Goal: Communication & Community: Answer question/provide support

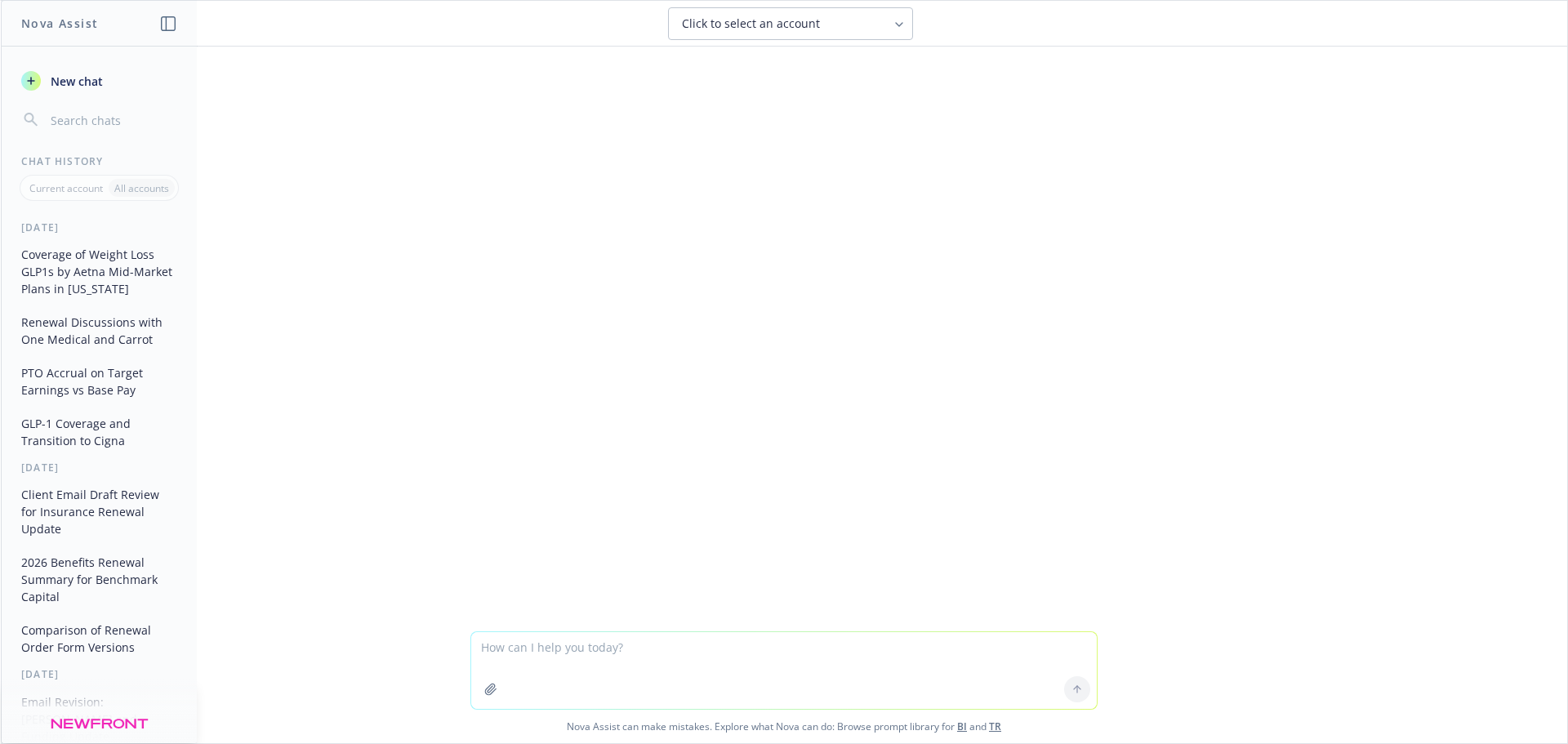
click at [737, 657] on textarea at bounding box center [784, 670] width 625 height 77
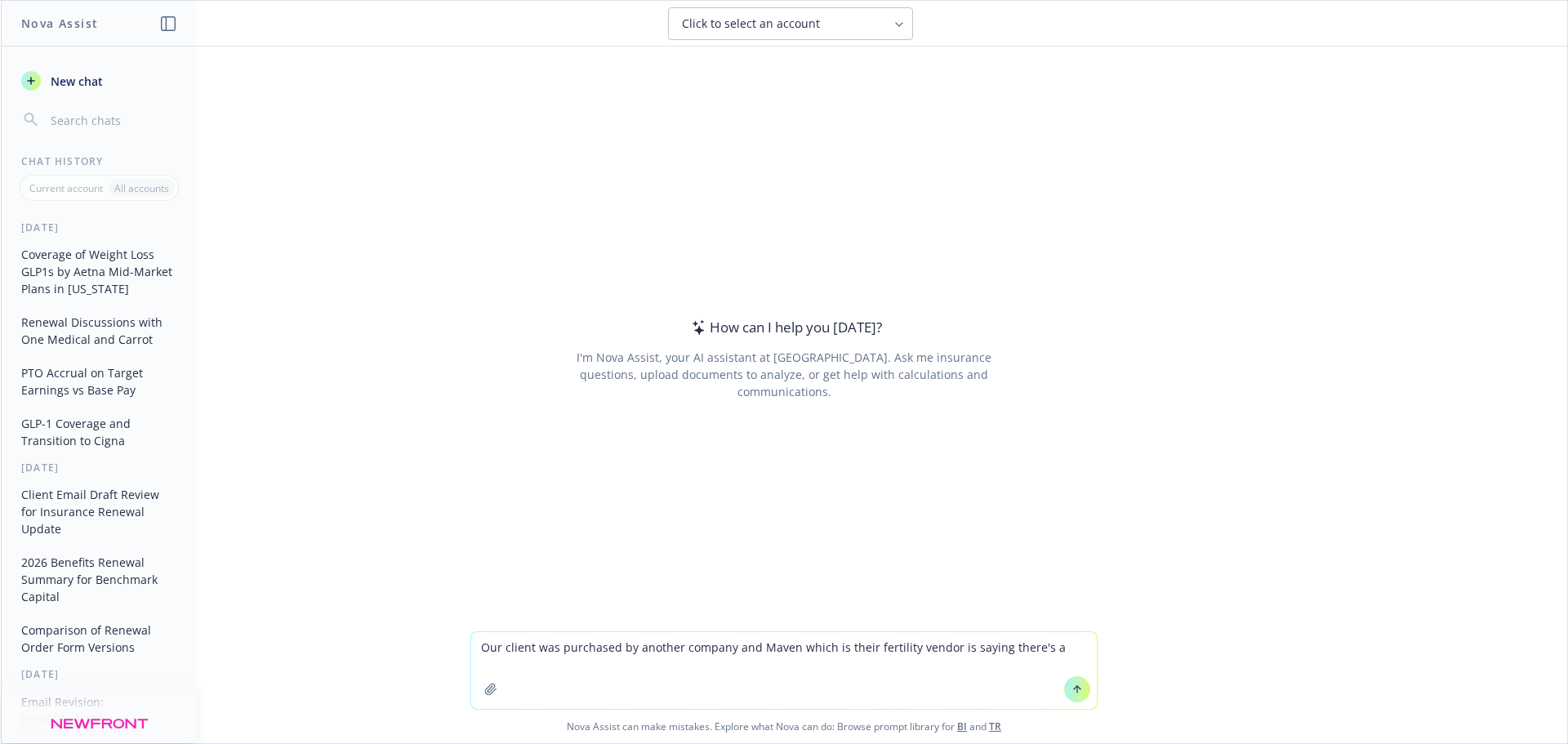
click at [1042, 656] on textarea "Our client was purchased by another company and Maven which is their fertility …" at bounding box center [784, 670] width 625 height 77
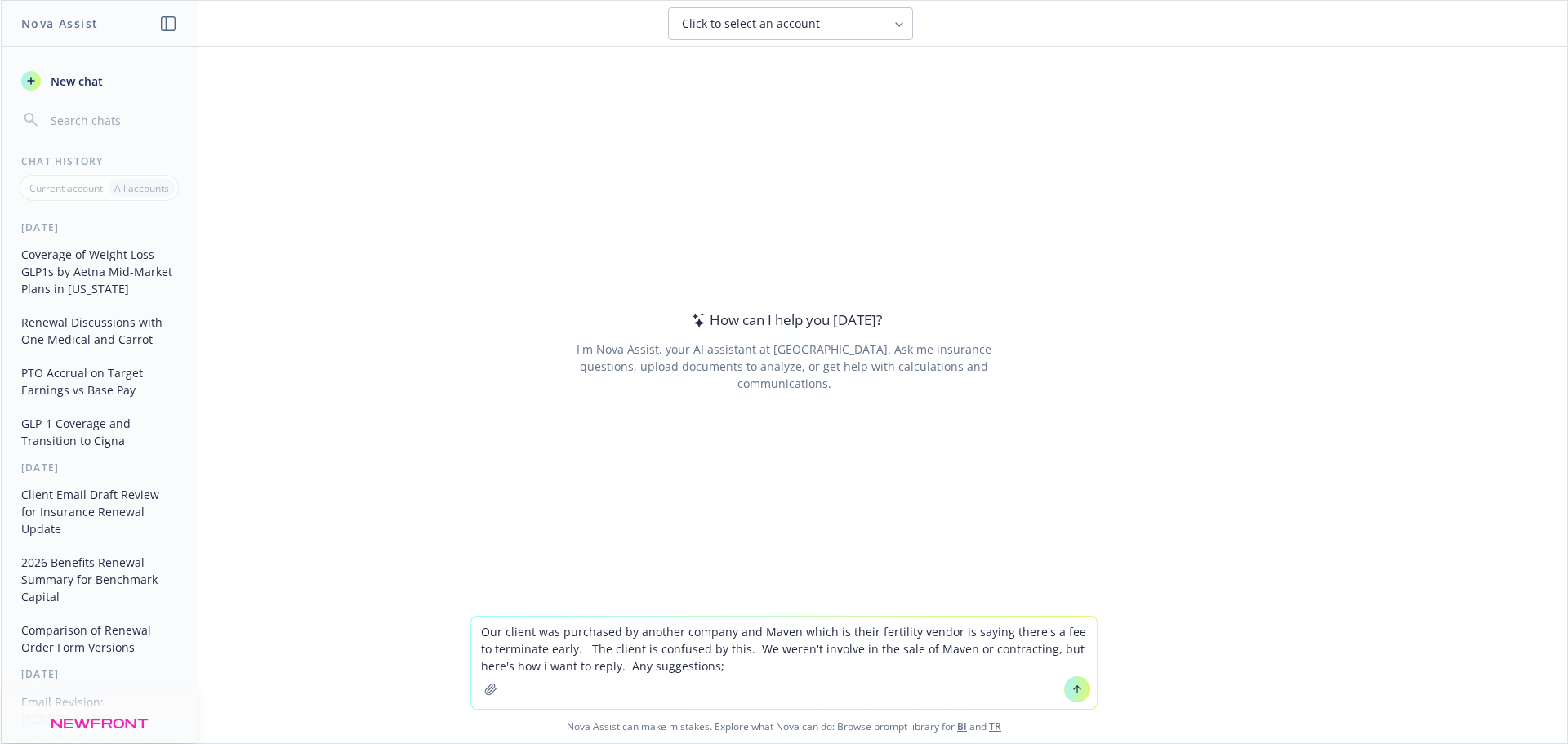
paste textarea "I think it would be best to reach out to the Scopely team to let them know that…"
type textarea "Our client was purchased by another company and Maven which is their fertility …"
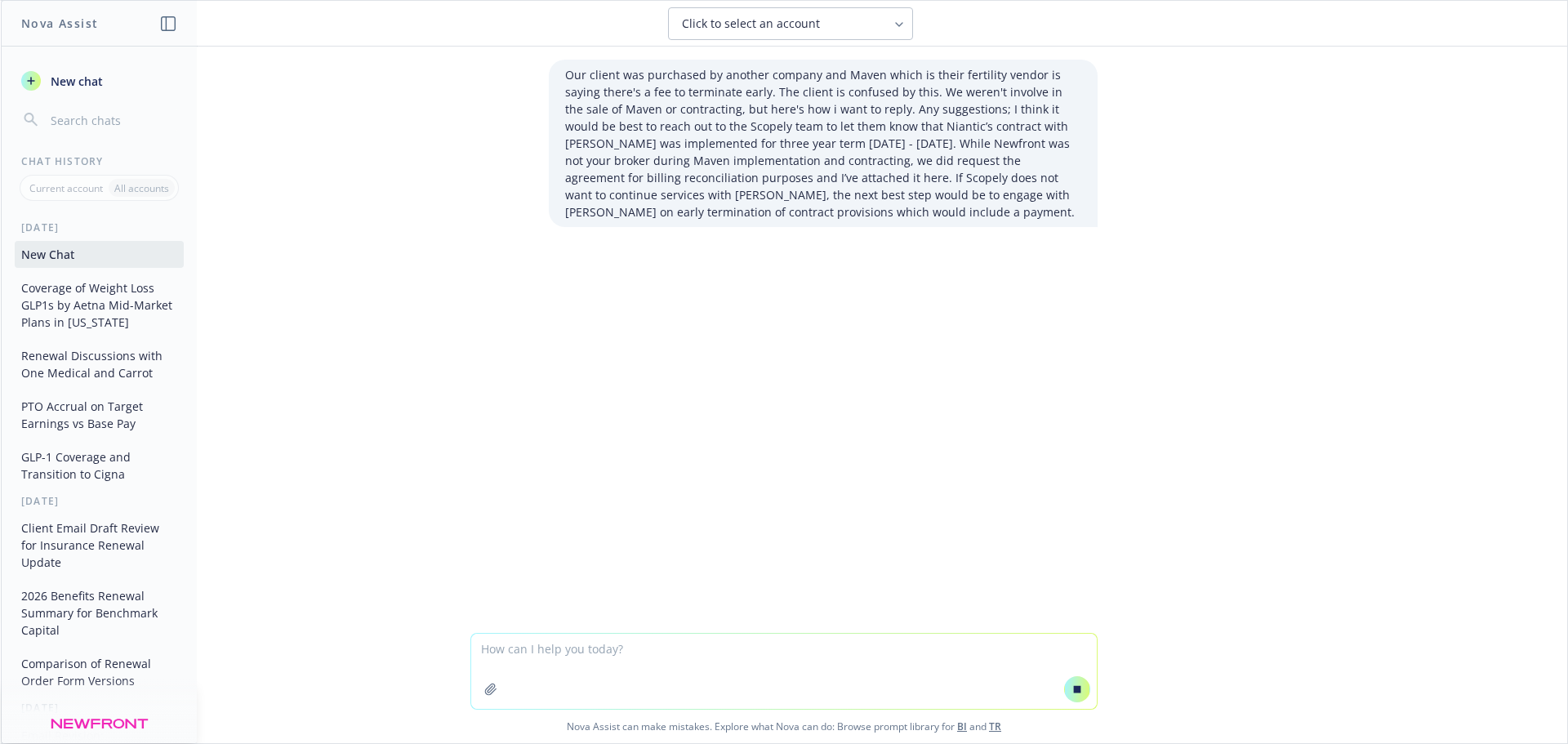
click at [666, 645] on textarea at bounding box center [784, 671] width 625 height 75
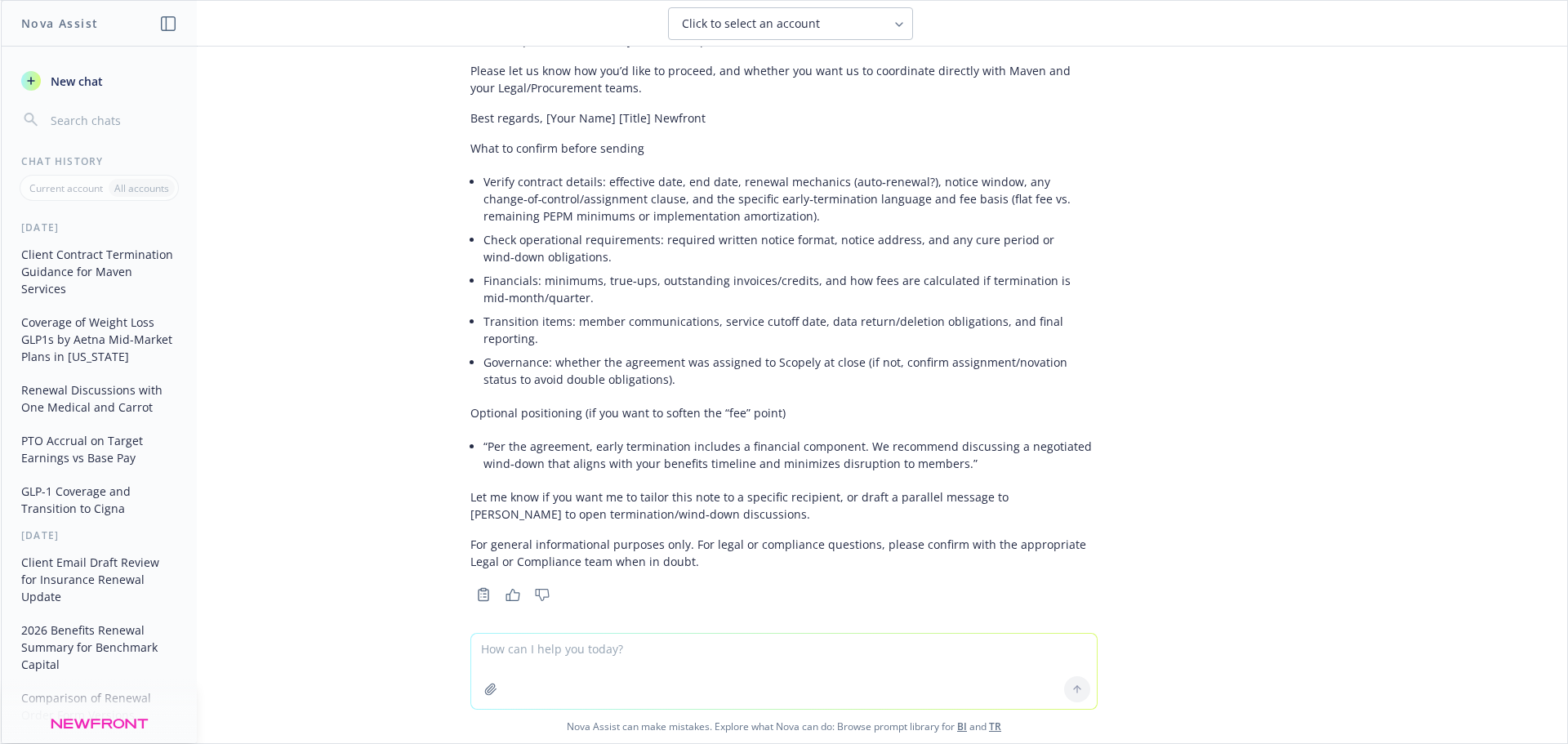
scroll to position [440, 0]
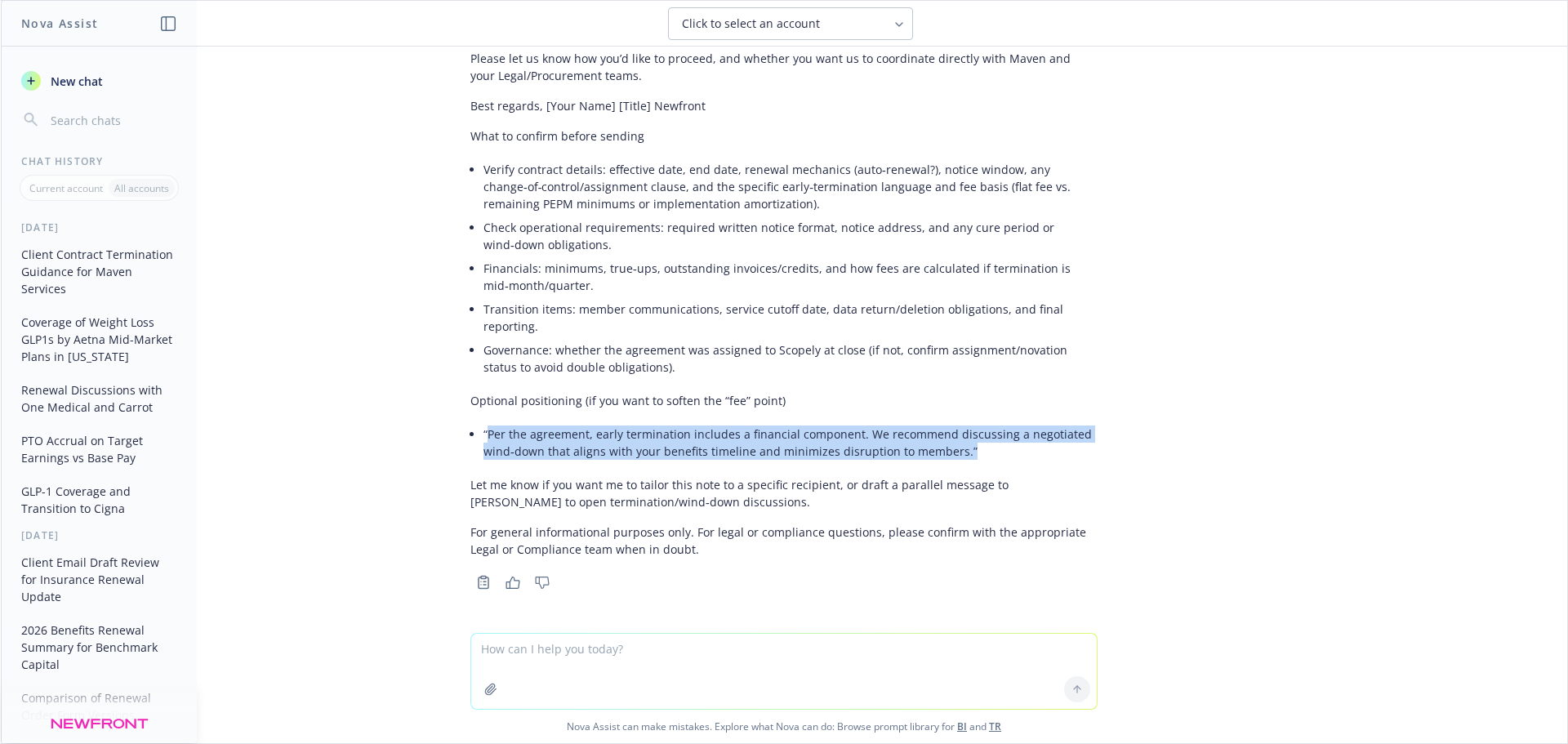
drag, startPoint x: 961, startPoint y: 460, endPoint x: 477, endPoint y: 437, distance: 484.5
click at [484, 437] on li "“Per the agreement, early termination includes a financial component. We recomm…" at bounding box center [790, 442] width 614 height 40
copy li "Per the agreement, early termination includes a financial component. We recomme…"
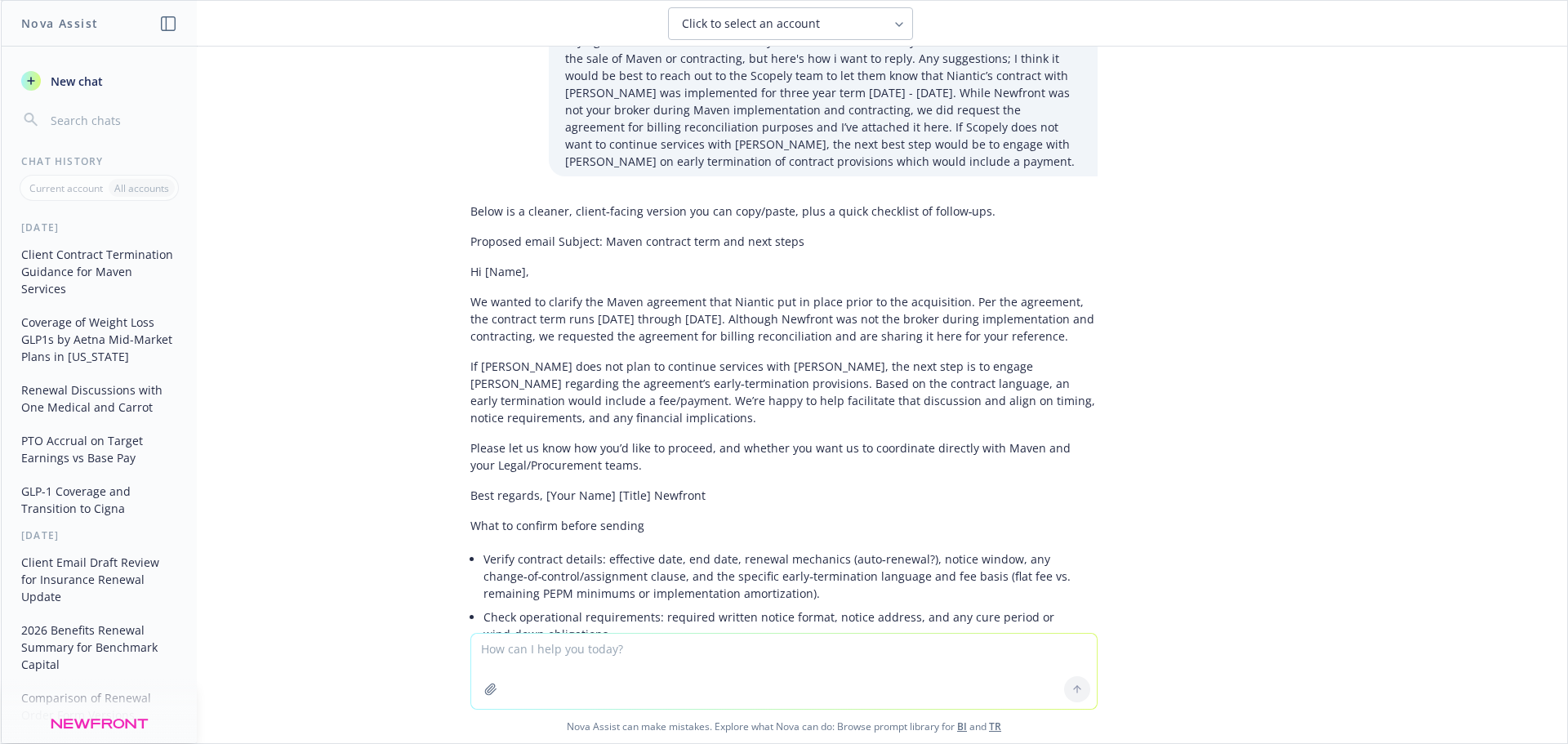
scroll to position [32, 0]
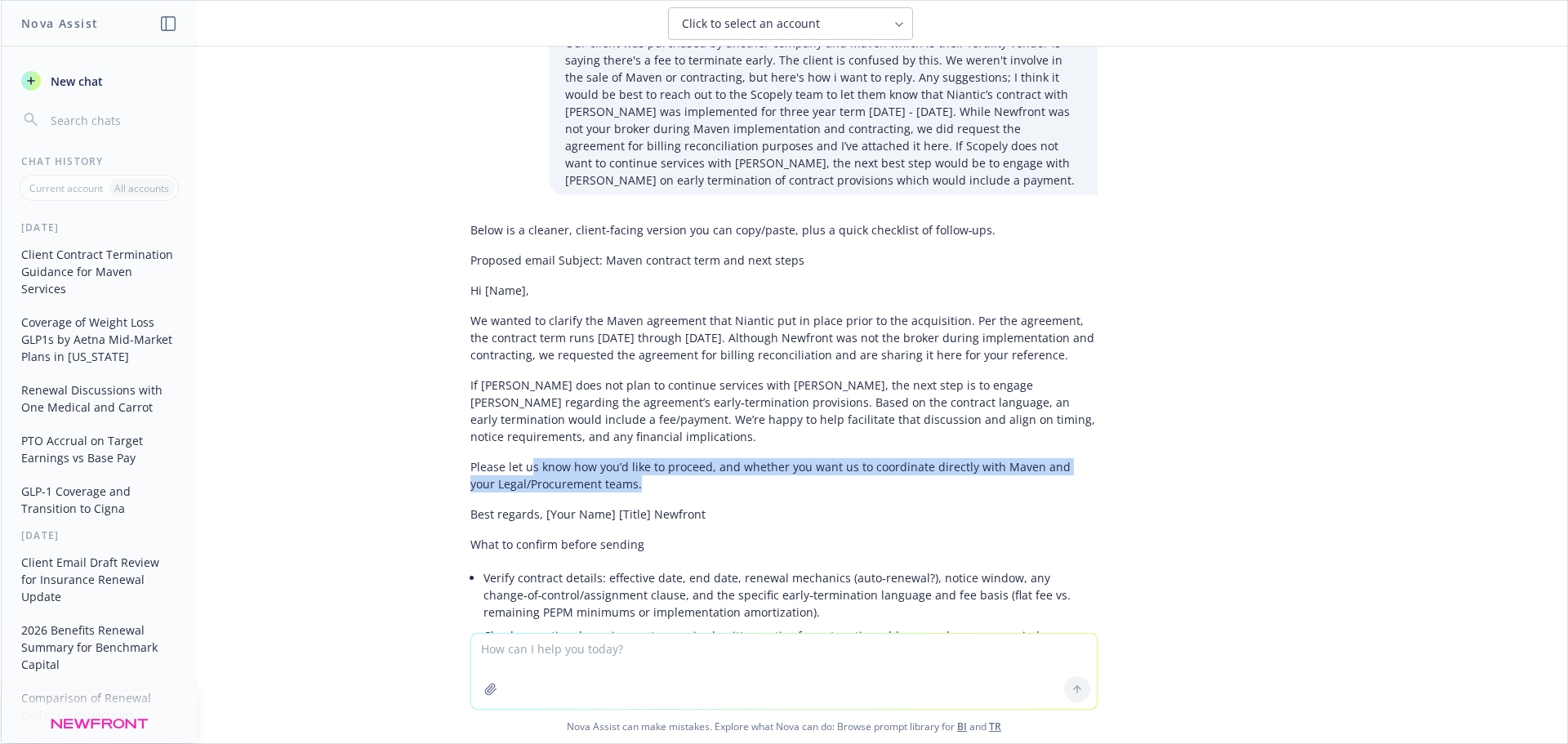
drag, startPoint x: 623, startPoint y: 489, endPoint x: 518, endPoint y: 468, distance: 107.1
click at [518, 468] on p "Please let us know how you’d like to proceed, and whether you want us to coordi…" at bounding box center [784, 475] width 627 height 35
click at [665, 489] on p "Please let us know how you’d like to proceed, and whether you want us to coordi…" at bounding box center [784, 475] width 627 height 35
click at [727, 480] on p "Please let us know how you’d like to proceed, and whether you want us to coordi…" at bounding box center [784, 475] width 627 height 35
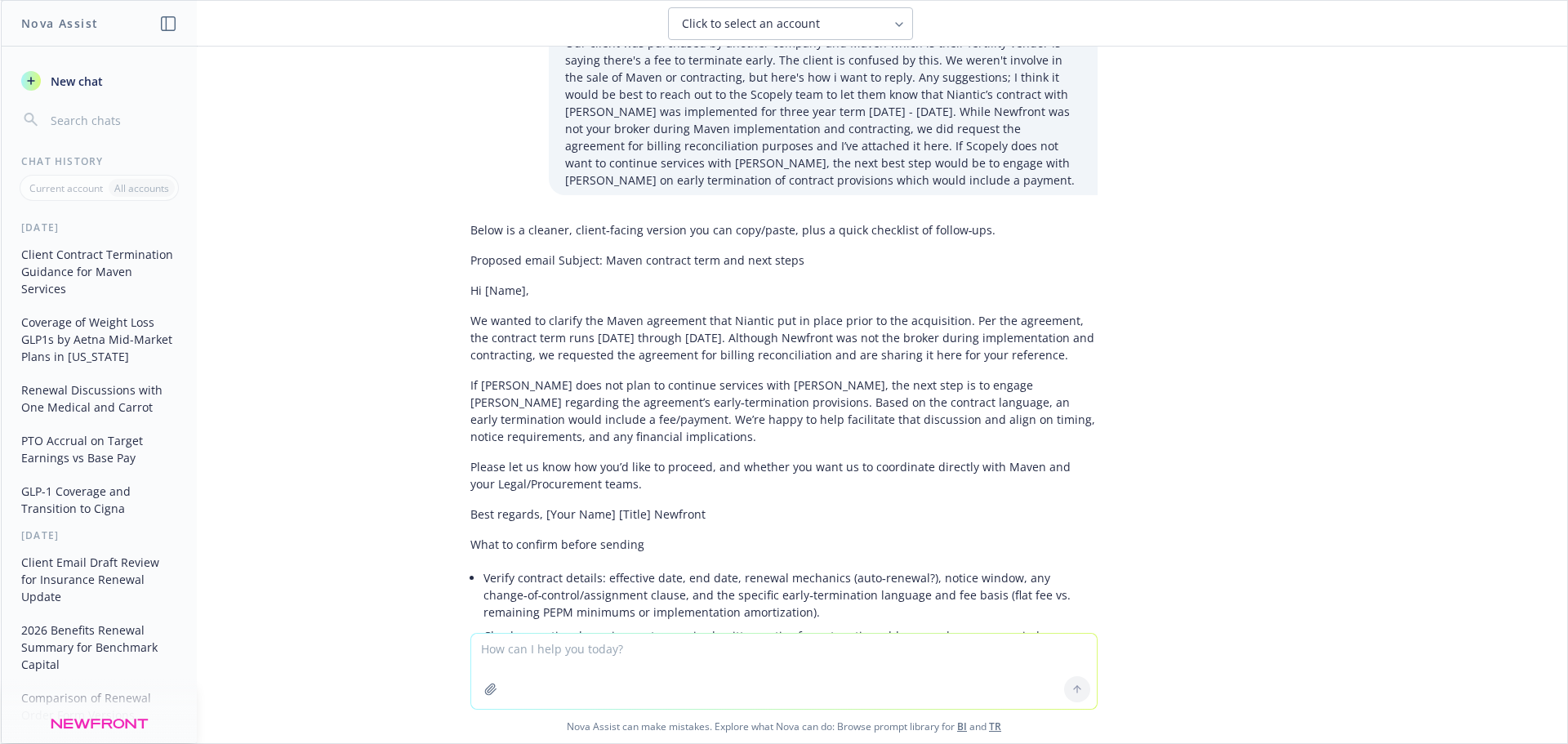
click at [677, 408] on p "If [PERSON_NAME] does not plan to continue services with [PERSON_NAME], the nex…" at bounding box center [784, 410] width 627 height 68
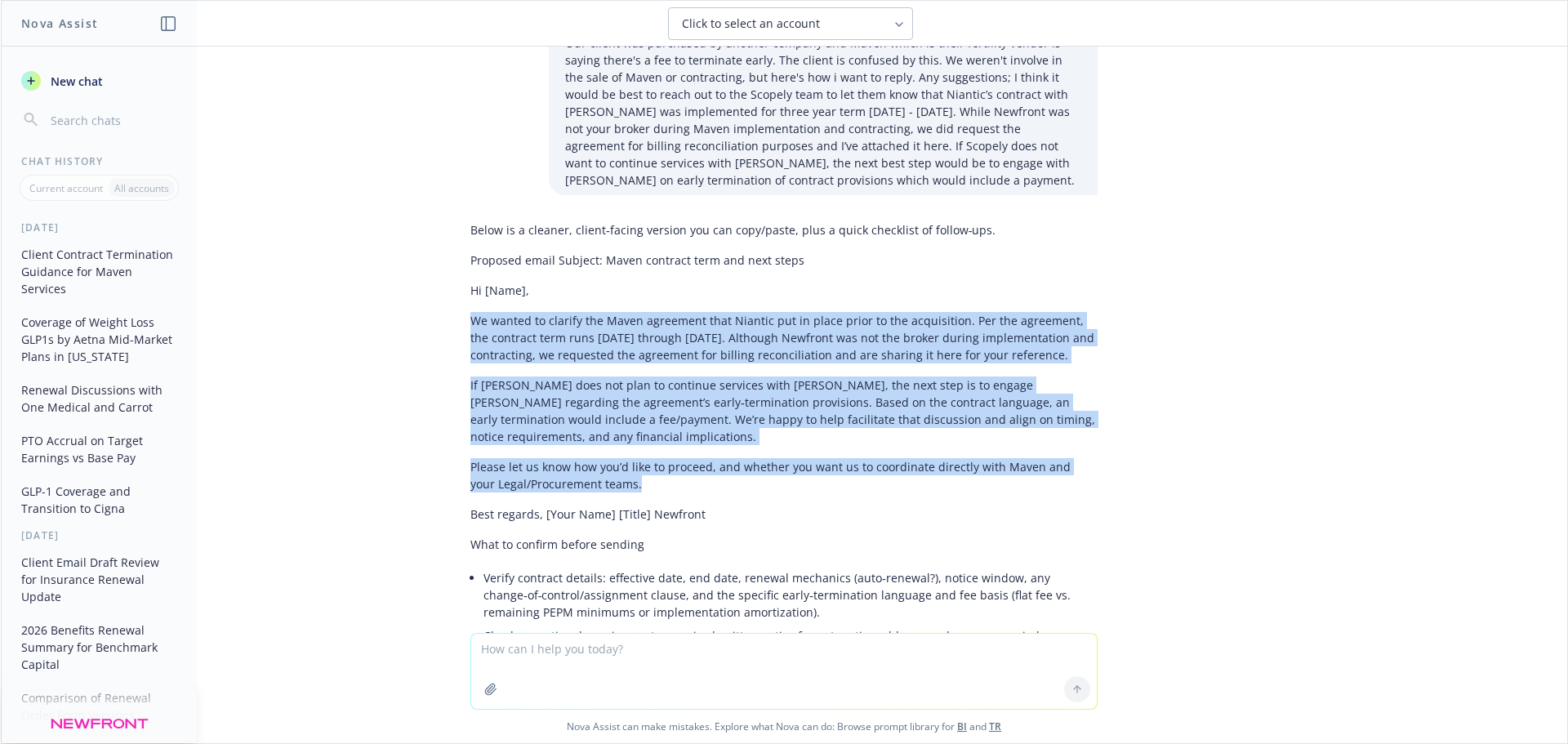
drag, startPoint x: 650, startPoint y: 487, endPoint x: 453, endPoint y: 320, distance: 258.3
click at [458, 320] on div "Below is a cleaner, client‑facing version you can copy/paste, plus a quick chec…" at bounding box center [784, 608] width 653 height 787
copy div "We wanted to clarify the Maven agreement that Niantic put in place prior to the…"
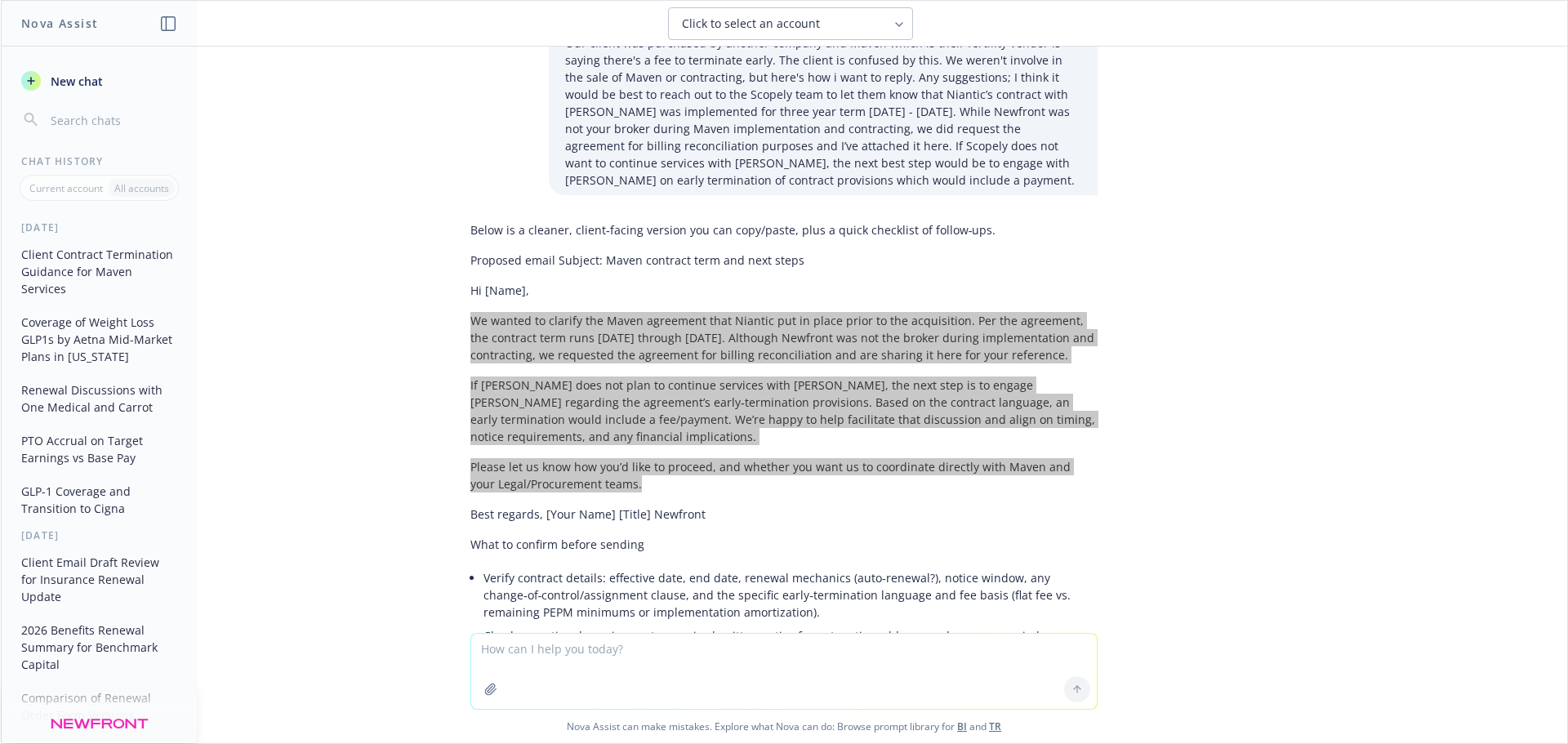
scroll to position [0, 0]
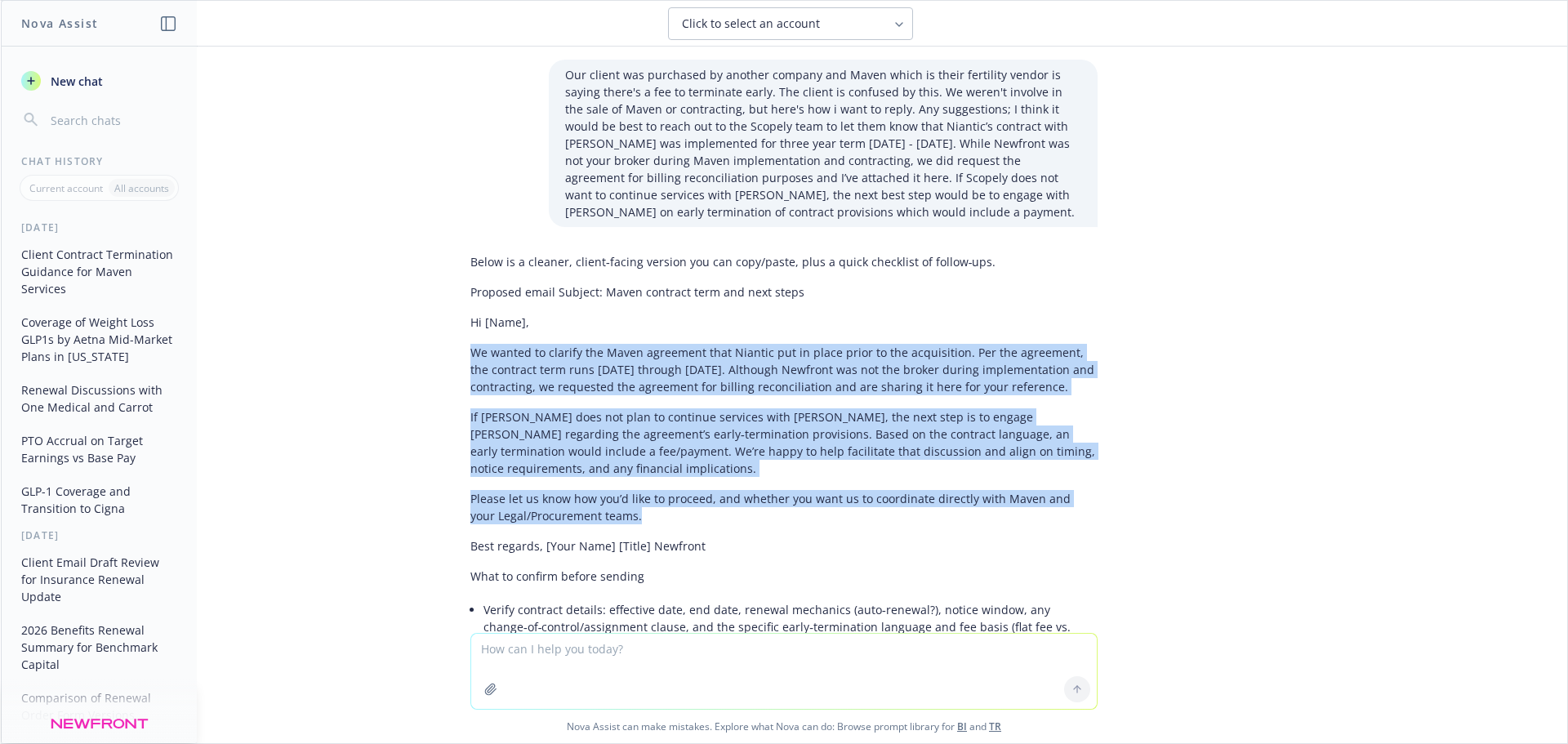
click at [768, 529] on div "Below is a cleaner, client‑facing version you can copy/paste, plus a quick chec…" at bounding box center [784, 625] width 627 height 757
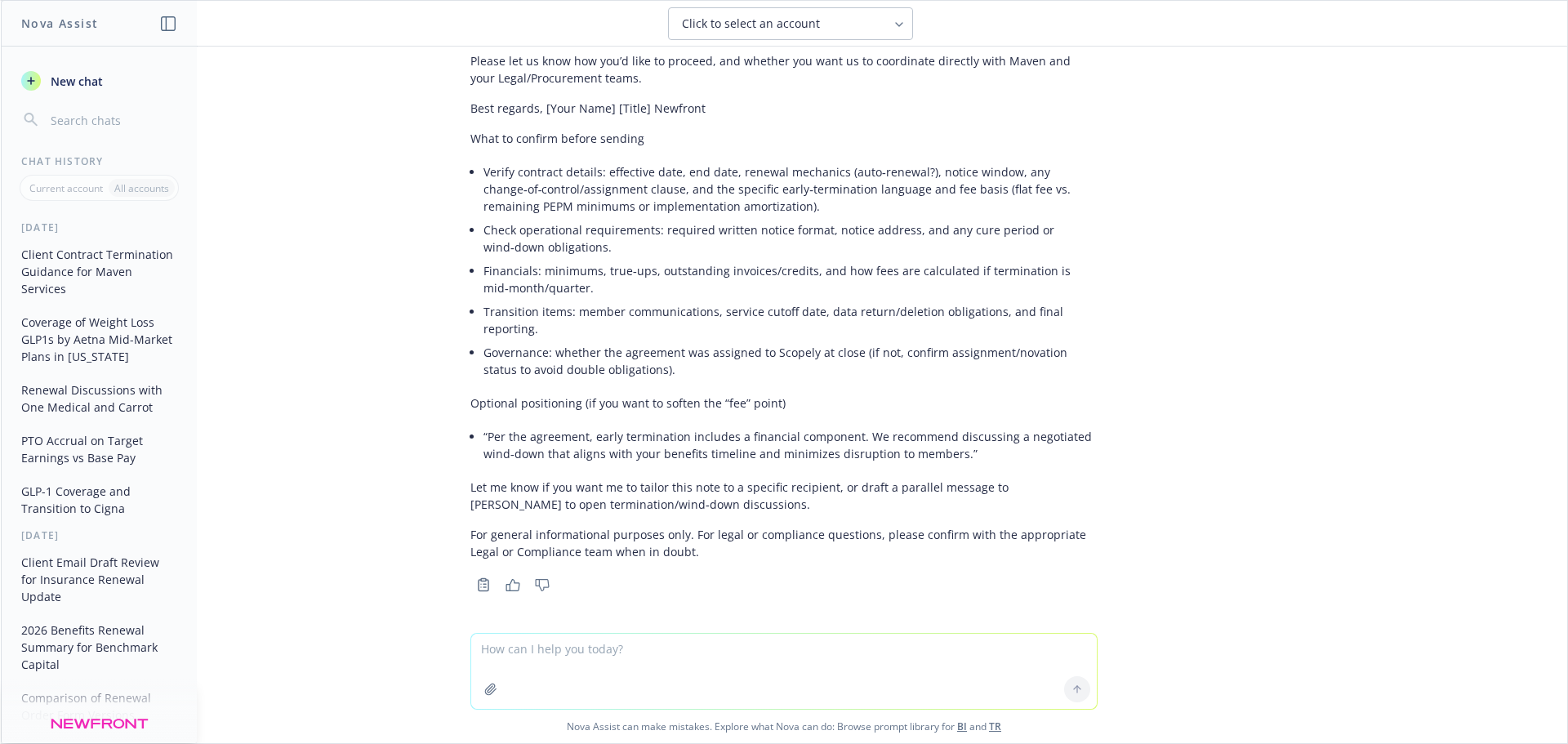
scroll to position [440, 0]
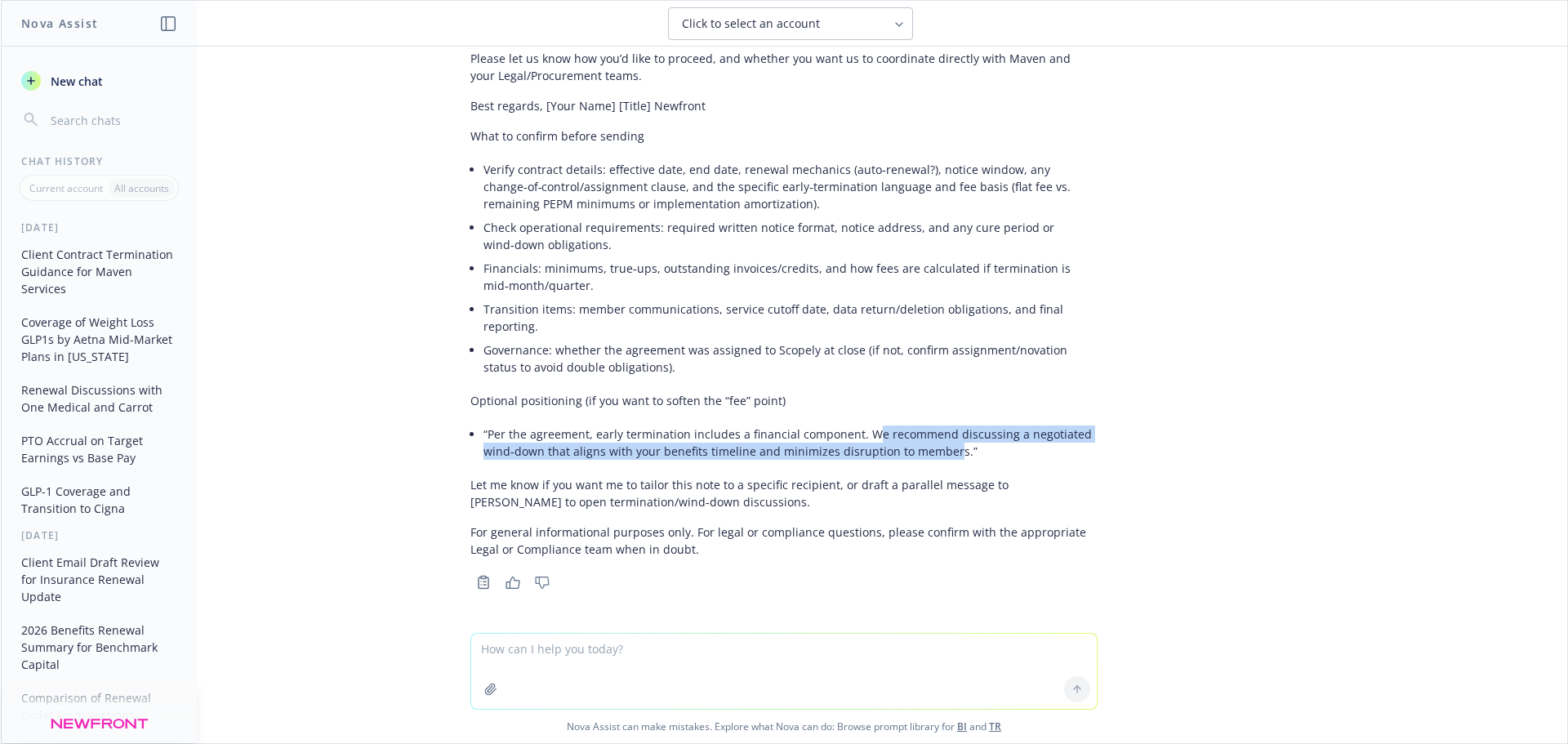
drag, startPoint x: 937, startPoint y: 450, endPoint x: 858, endPoint y: 431, distance: 81.3
click at [858, 431] on li "“Per the agreement, early termination includes a financial component. We recomm…" at bounding box center [790, 442] width 614 height 40
click at [917, 436] on li "“Per the agreement, early termination includes a financial component. We recomm…" at bounding box center [790, 442] width 614 height 40
drag, startPoint x: 995, startPoint y: 433, endPoint x: 701, endPoint y: 452, distance: 294.6
click at [701, 452] on li "“Per the agreement, early termination includes a financial component. We recomm…" at bounding box center [790, 442] width 614 height 40
